Goal: Transaction & Acquisition: Purchase product/service

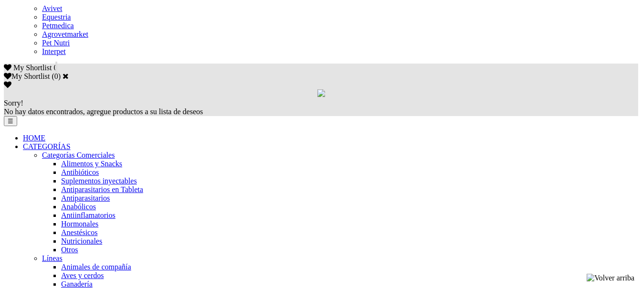
scroll to position [525, 0]
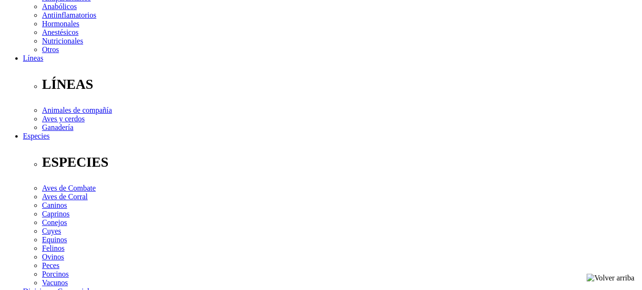
scroll to position [382, 0]
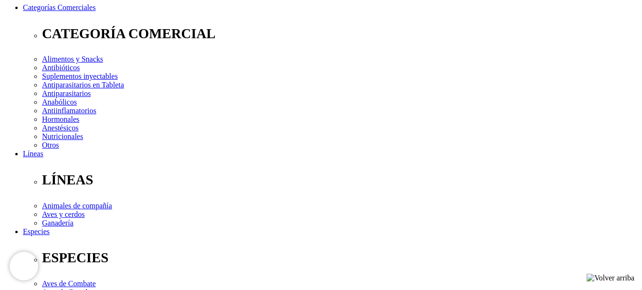
scroll to position [191, 0]
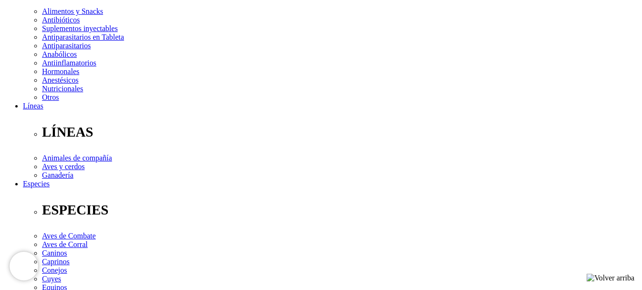
type input "1"
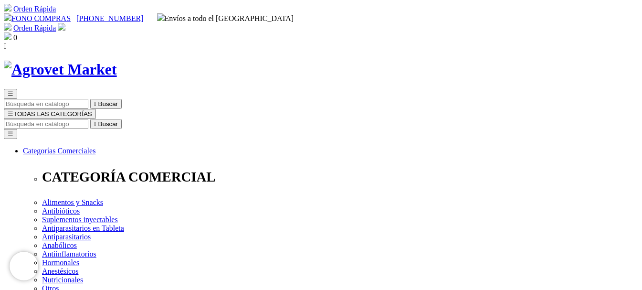
select select "19"
click at [65, 23] on img at bounding box center [62, 27] width 8 height 8
